Goal: Complete application form: Complete application form

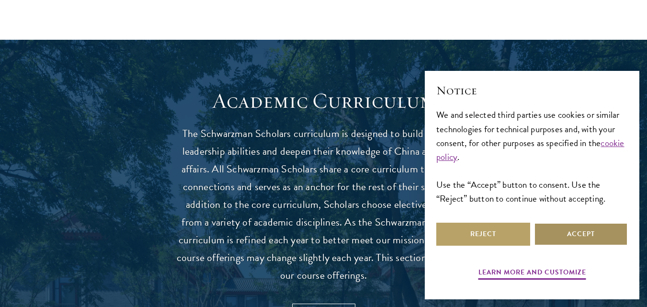
click at [560, 237] on button "Accept" at bounding box center [581, 234] width 94 height 23
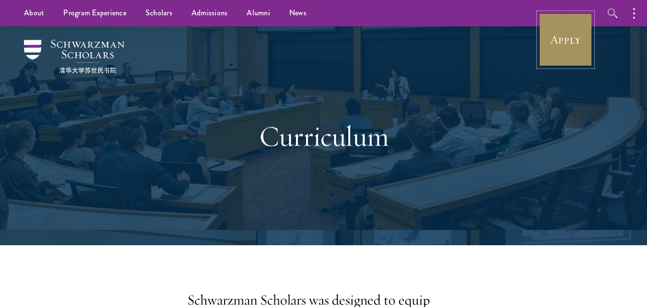
click at [553, 56] on link "Apply" at bounding box center [566, 40] width 54 height 54
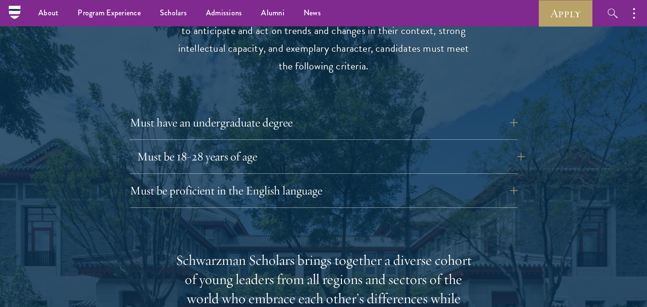
scroll to position [1290, 0]
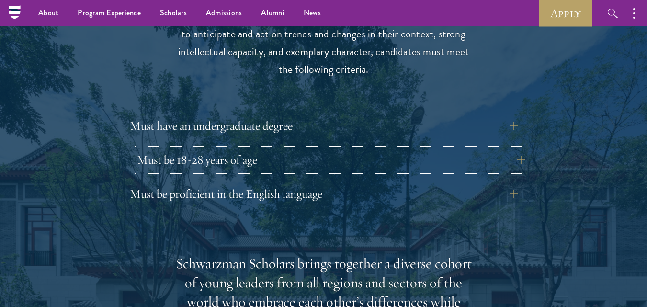
click at [231, 149] on button "Must be 18-28 years of age" at bounding box center [331, 160] width 388 height 23
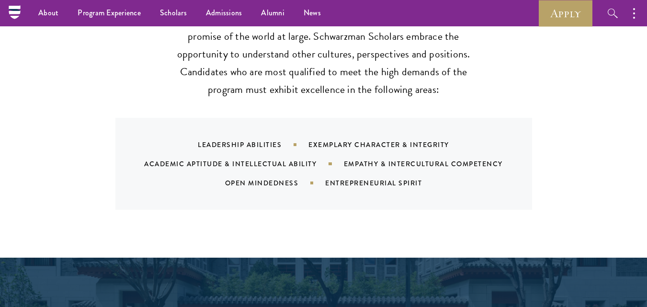
scroll to position [1408, 0]
